Goal: Task Accomplishment & Management: Manage account settings

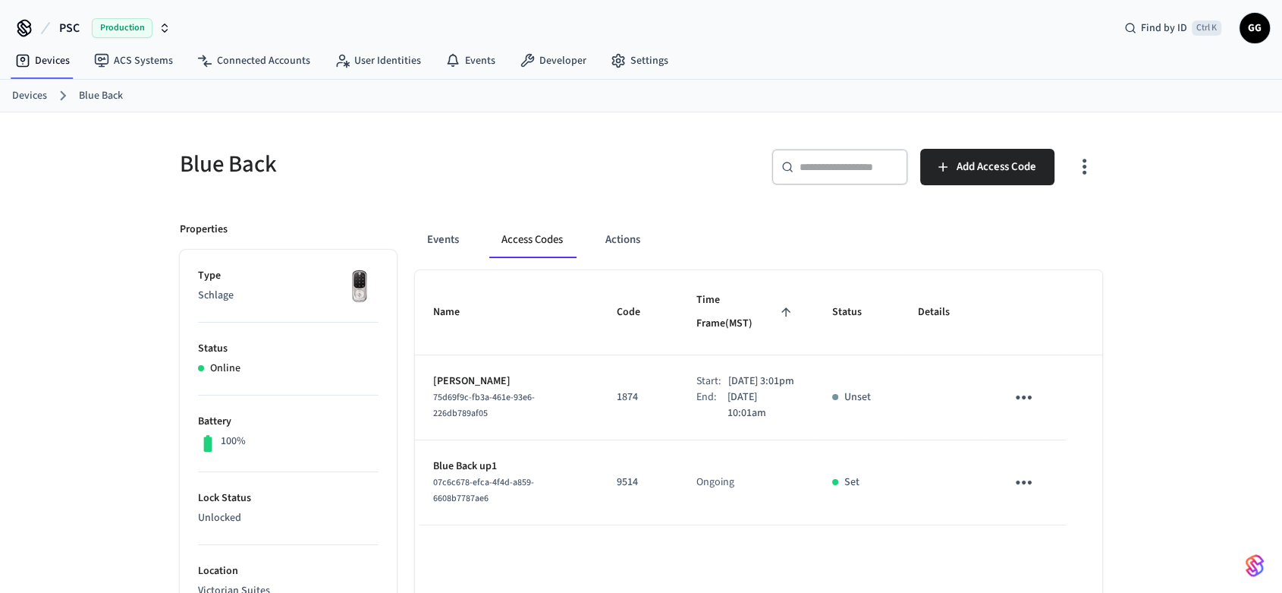
click at [14, 96] on link "Devices" at bounding box center [29, 96] width 35 height 16
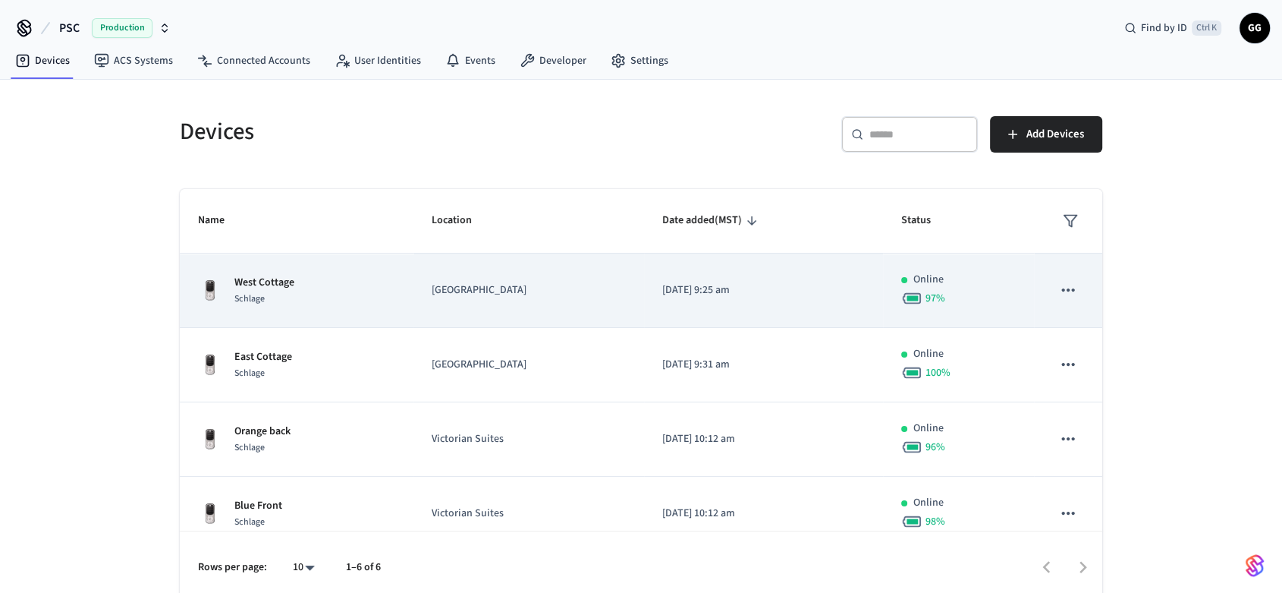
click at [1009, 292] on td "Online 97 %" at bounding box center [958, 290] width 151 height 74
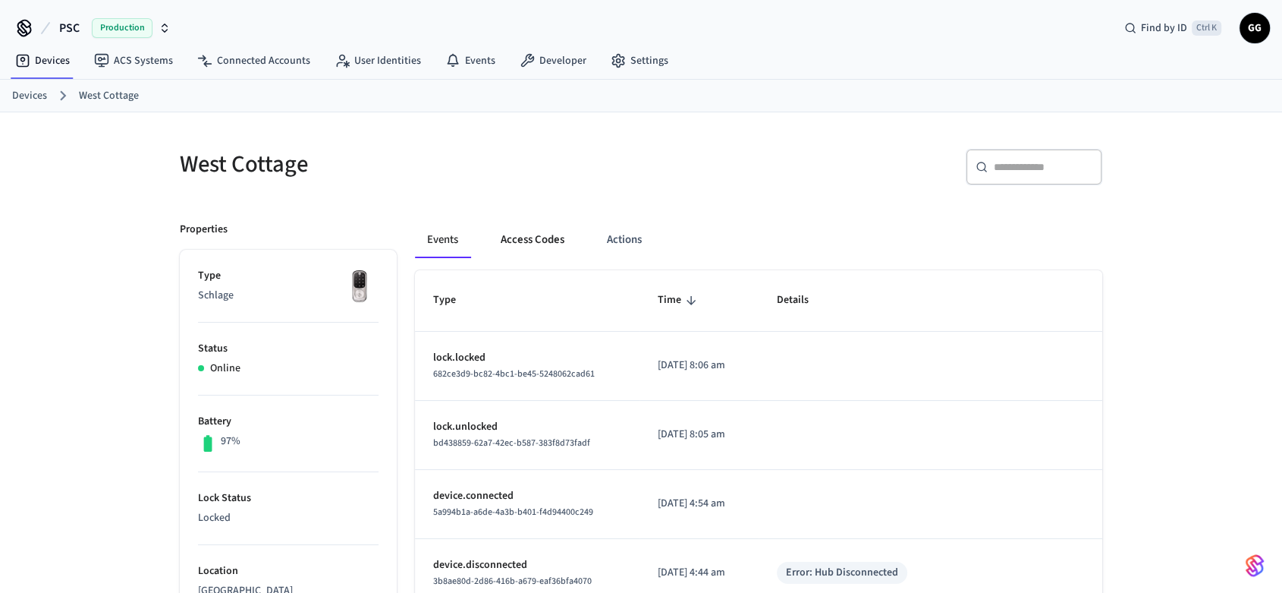
click at [516, 237] on button "Access Codes" at bounding box center [533, 240] width 88 height 36
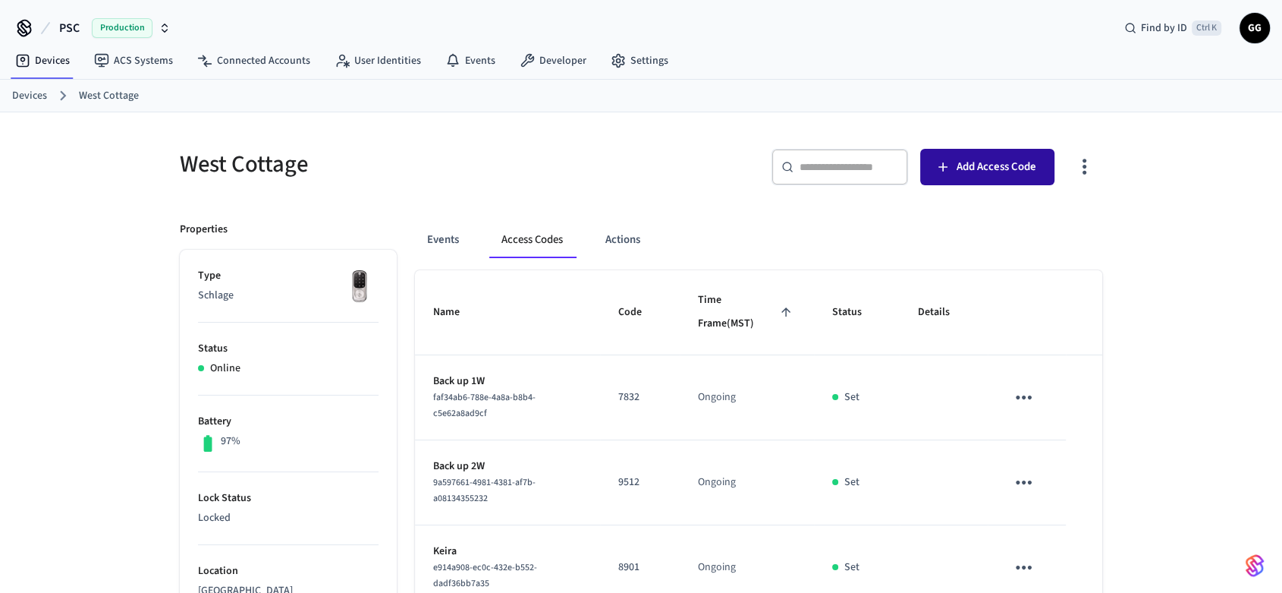
click at [949, 173] on icon "button" at bounding box center [943, 166] width 15 height 15
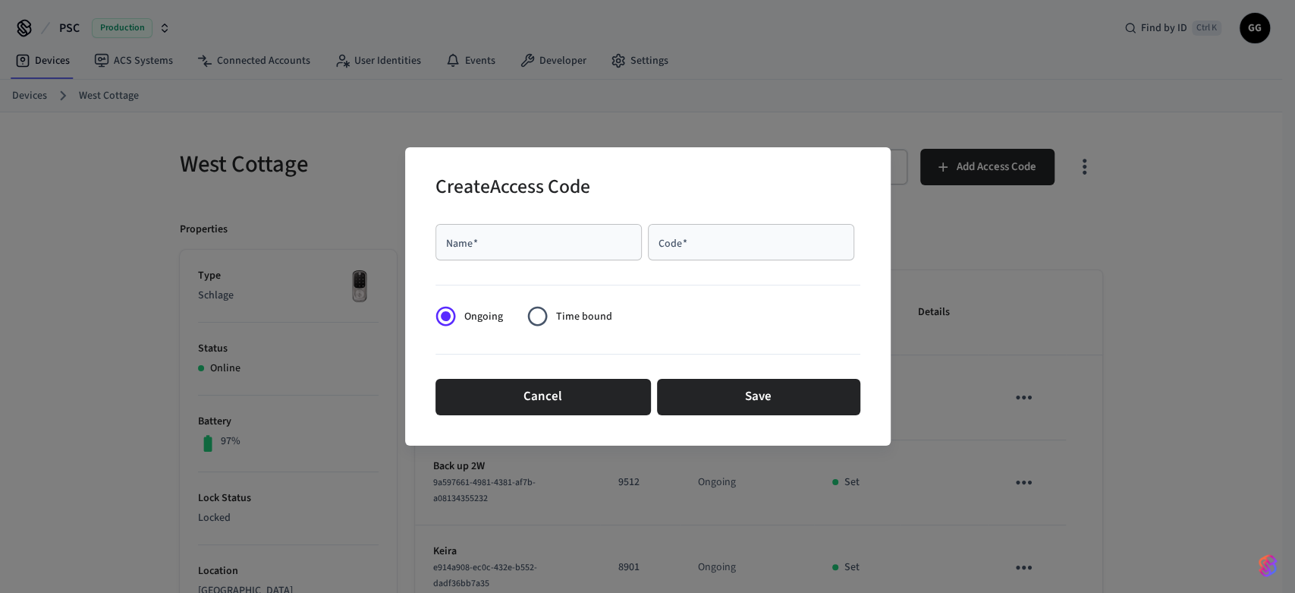
click at [569, 253] on div "Name   *" at bounding box center [539, 242] width 206 height 36
type input "**********"
click at [702, 251] on div "Code   *" at bounding box center [751, 242] width 206 height 36
type input "****"
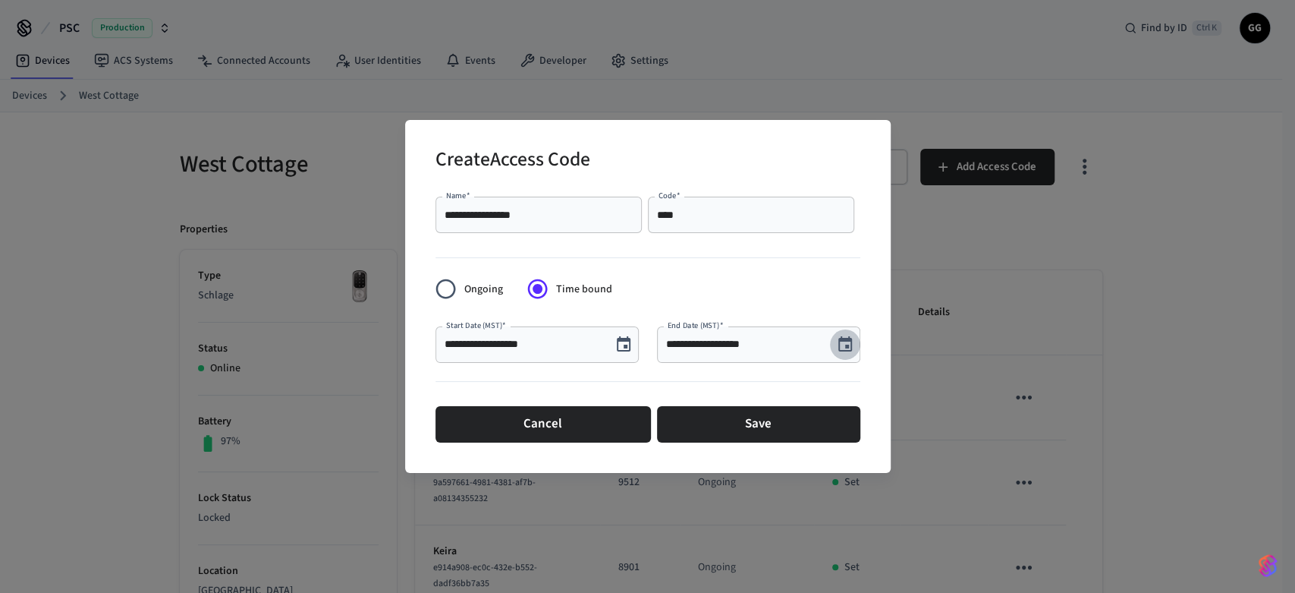
click at [842, 338] on icon "Choose date, selected date is Sep 23, 2025" at bounding box center [845, 343] width 14 height 15
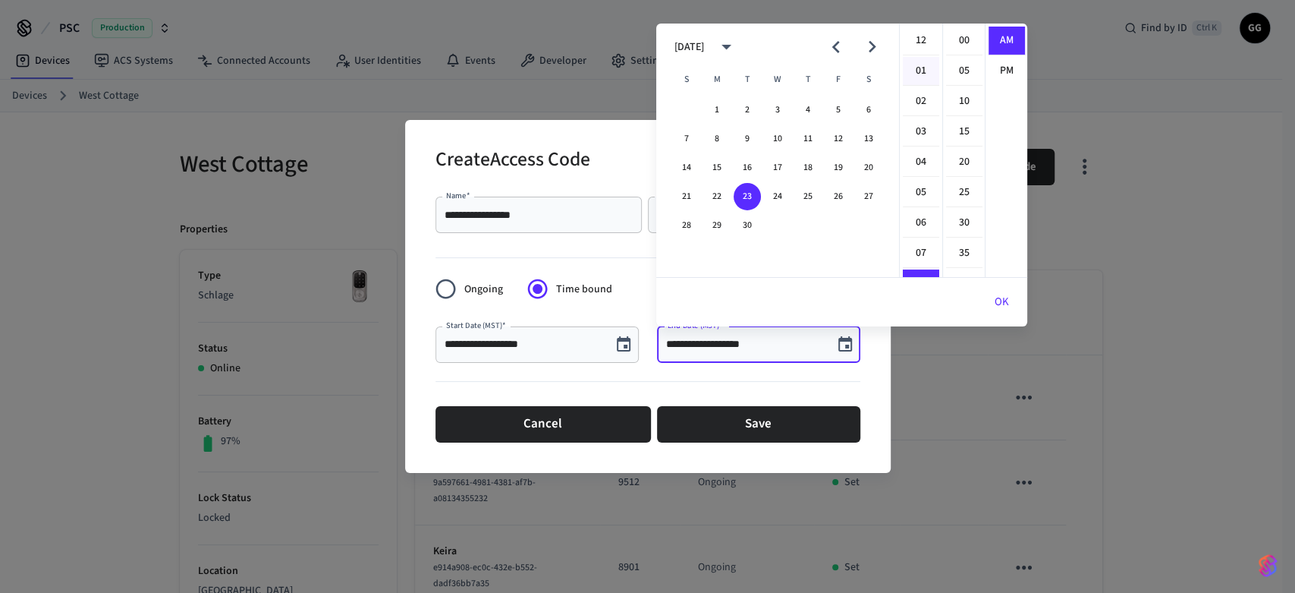
click at [917, 71] on li "01" at bounding box center [921, 71] width 36 height 29
click at [957, 37] on li "00" at bounding box center [964, 41] width 36 height 29
click at [1005, 65] on li "PM" at bounding box center [1007, 71] width 36 height 28
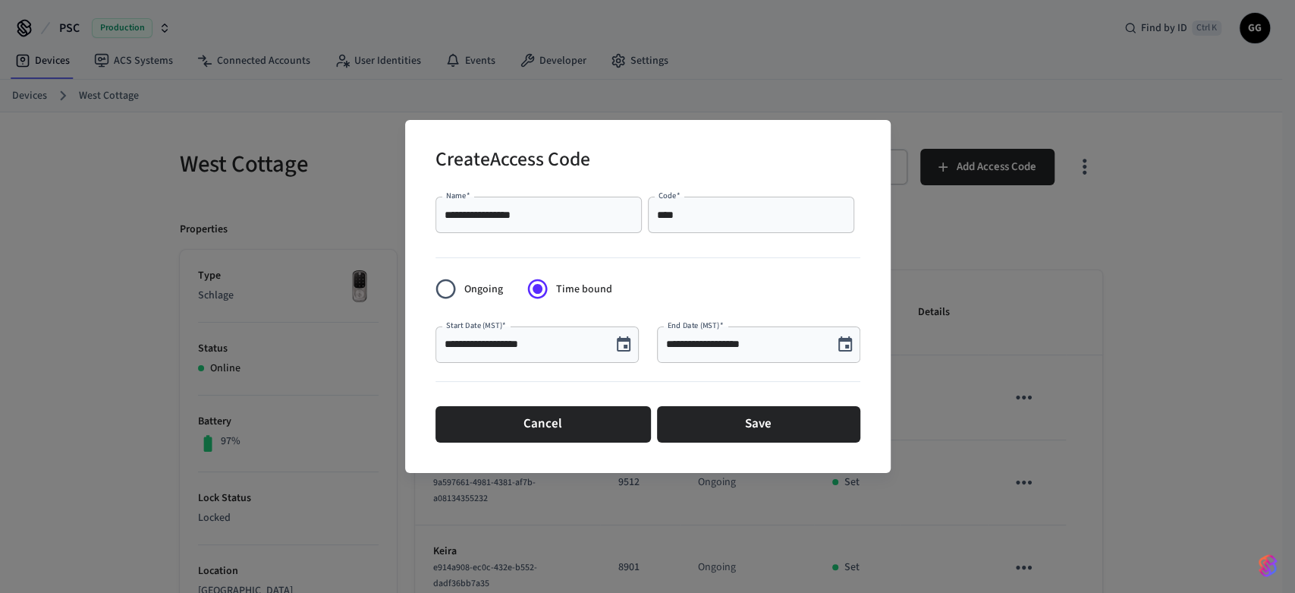
scroll to position [27, 0]
click at [794, 350] on input "**********" at bounding box center [745, 344] width 158 height 15
click at [845, 341] on icon "Choose date, selected date is Sep 23, 2025" at bounding box center [845, 343] width 14 height 15
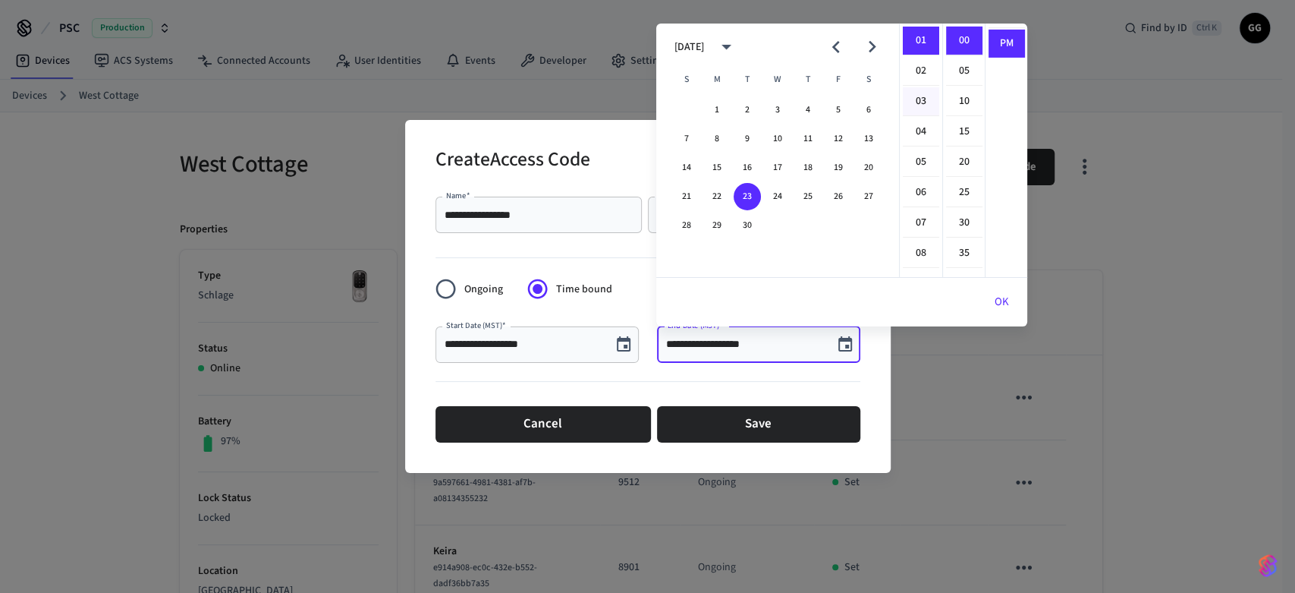
click at [919, 96] on li "03" at bounding box center [921, 101] width 36 height 29
type input "**********"
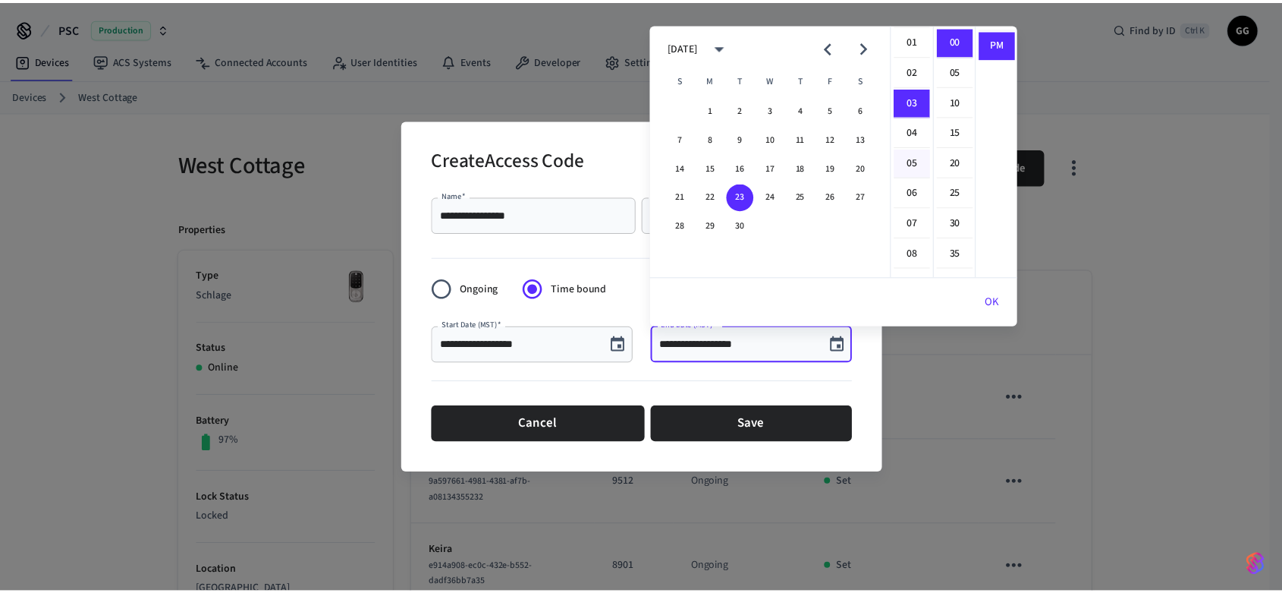
scroll to position [91, 0]
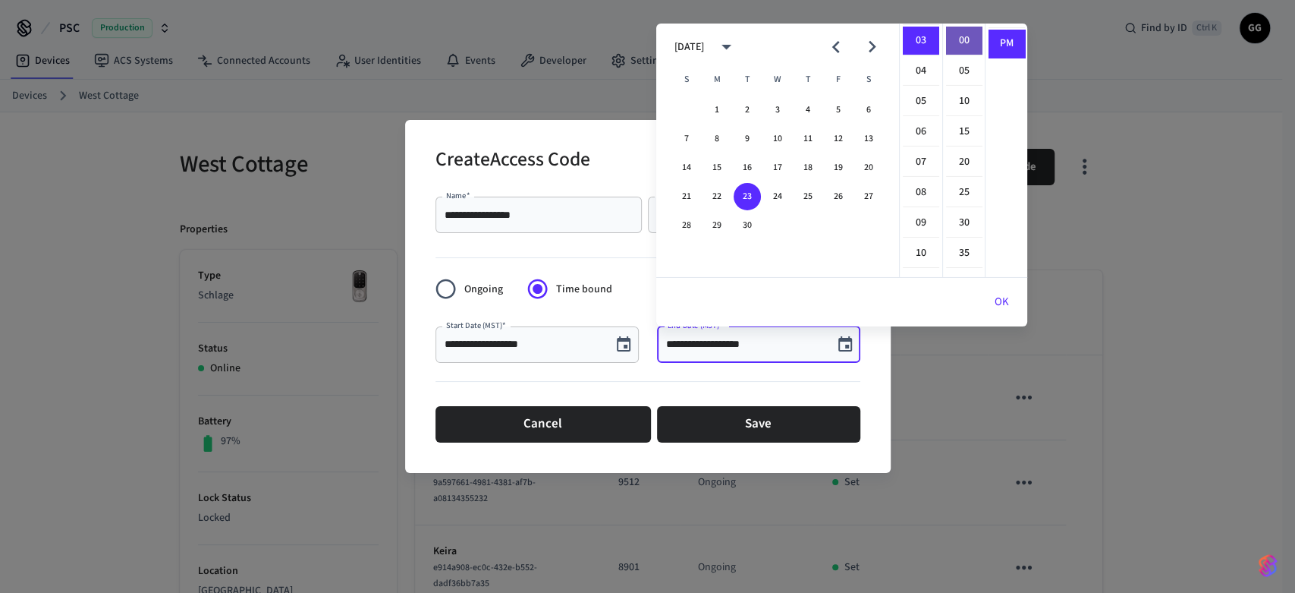
click at [955, 36] on li "00" at bounding box center [964, 41] width 36 height 29
click at [1000, 42] on li "PM" at bounding box center [1007, 44] width 36 height 28
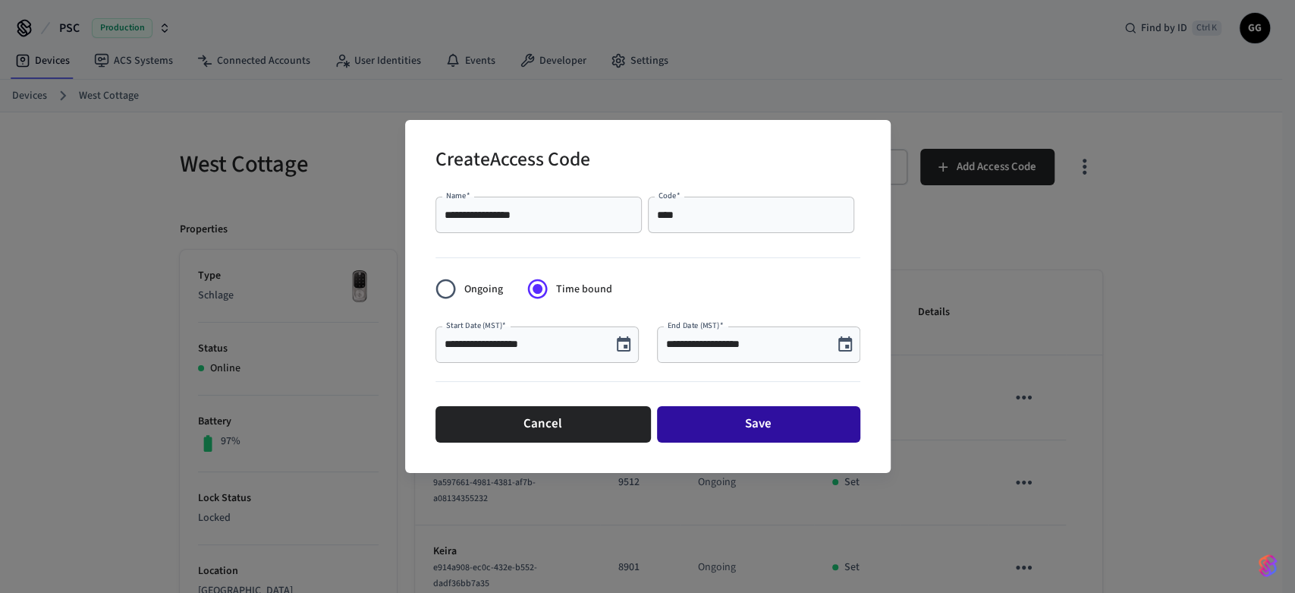
click at [747, 423] on button "Save" at bounding box center [758, 424] width 203 height 36
